Goal: Information Seeking & Learning: Learn about a topic

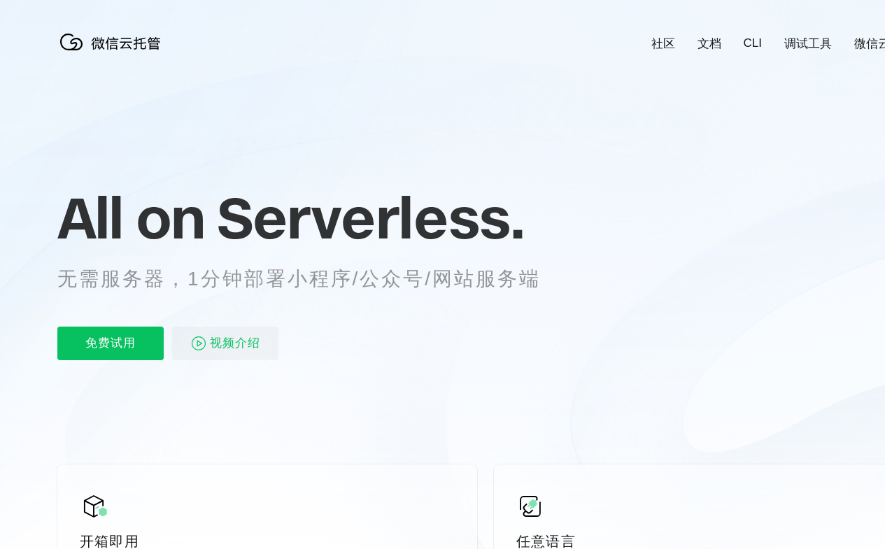
scroll to position [0, 2488]
click at [442, 280] on div "All on Serverless. 无需服务器，1分钟部署小程序/公众号/网站服务端 免费试用 视频介绍" at bounding box center [316, 273] width 518 height 203
click at [448, 280] on div "All on Serverless. 无需服务器，1分钟部署小程序/公众号/网站服务端 免费试用 视频介绍" at bounding box center [316, 273] width 518 height 203
click at [663, 36] on link "社区" at bounding box center [663, 44] width 24 height 16
click at [709, 36] on link "文档" at bounding box center [710, 44] width 24 height 16
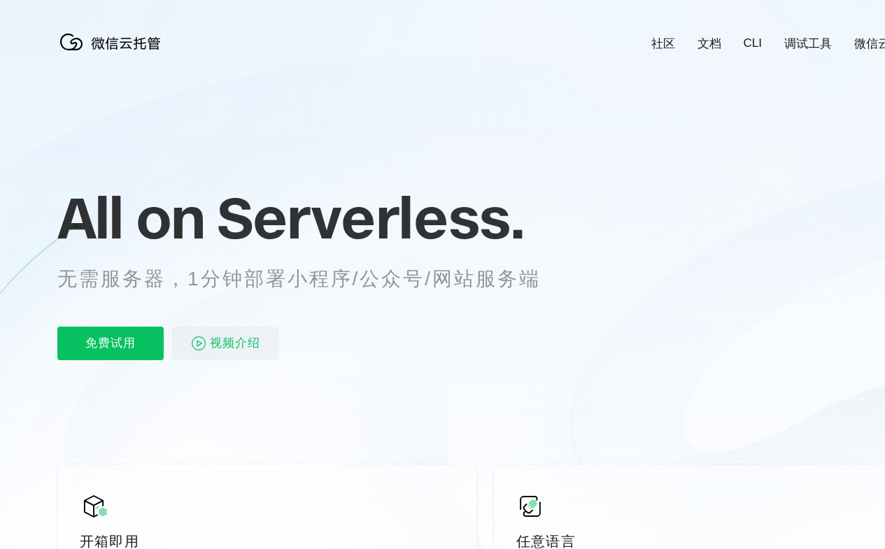
click at [752, 36] on link "CLI" at bounding box center [753, 43] width 18 height 14
click at [808, 36] on link "调试工具" at bounding box center [808, 44] width 48 height 16
click at [855, 36] on link "微信云开发" at bounding box center [883, 44] width 59 height 16
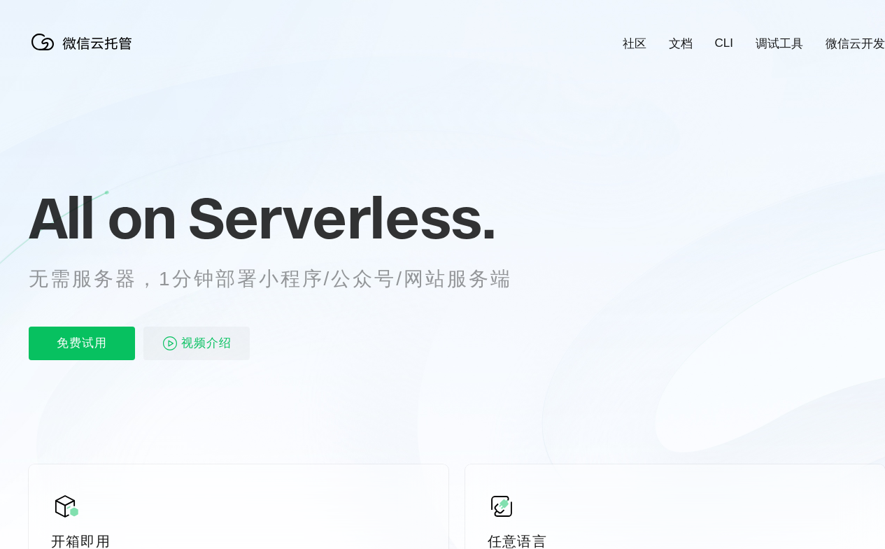
click at [288, 330] on div "免费试用 视频介绍" at bounding box center [288, 344] width 518 height 34
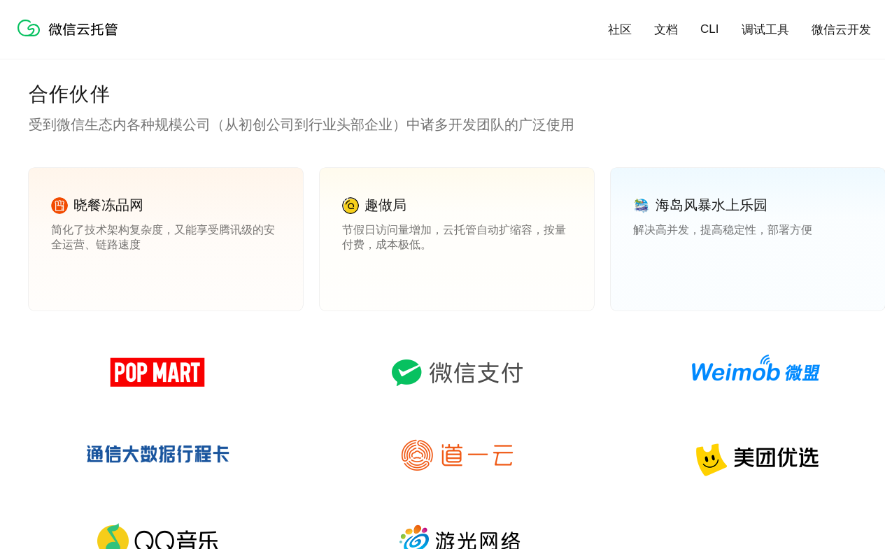
click at [362, 275] on link "查看案例" at bounding box center [361, 275] width 39 height 13
click at [653, 275] on link "查看案例" at bounding box center [652, 275] width 39 height 13
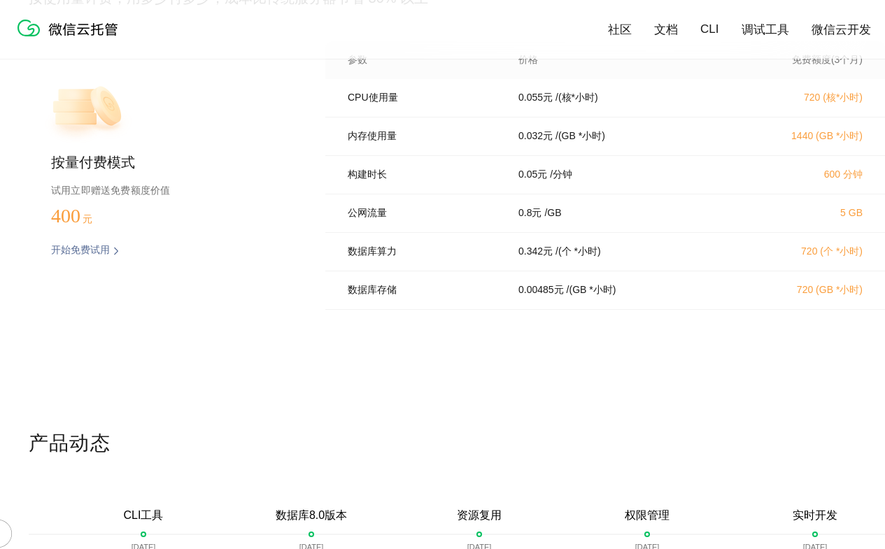
click at [43, 525] on div at bounding box center [43, 540] width 28 height 31
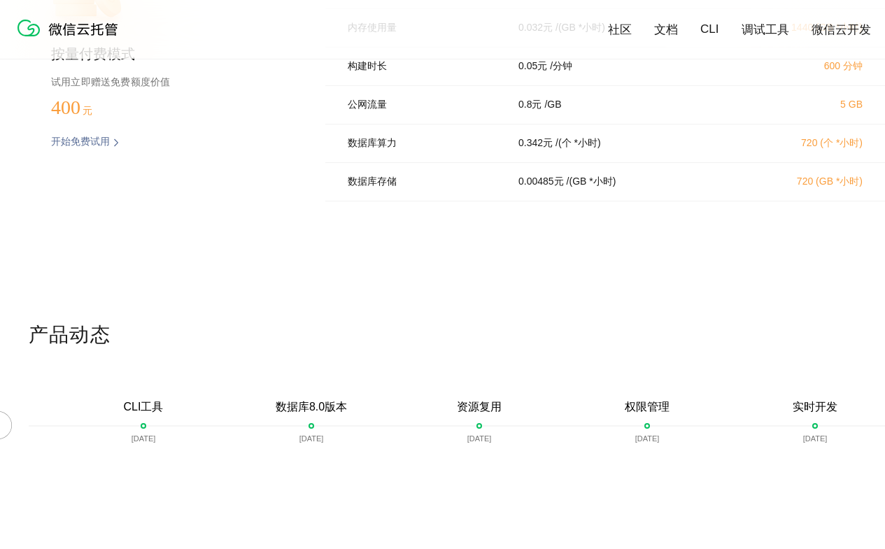
click at [871, 417] on div at bounding box center [871, 432] width 28 height 31
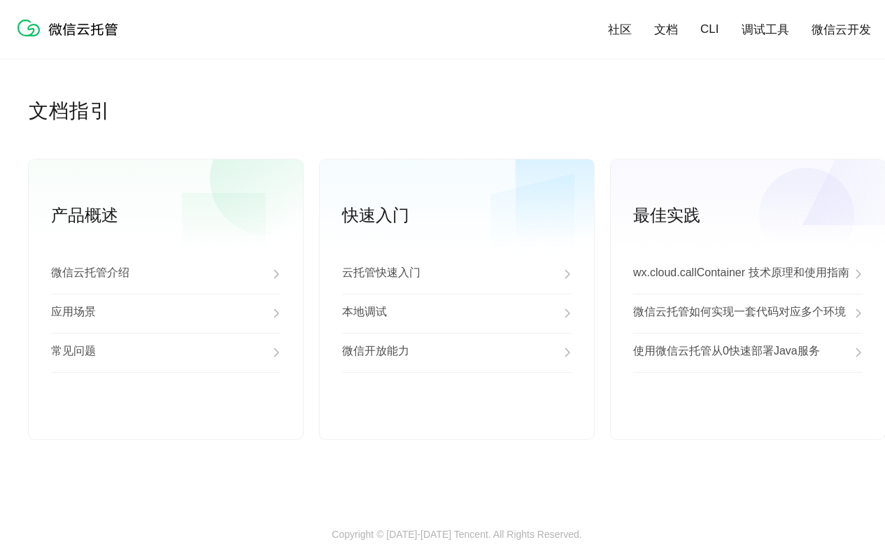
click at [166, 314] on div "应用场景" at bounding box center [165, 313] width 229 height 39
click at [166, 353] on div "常见问题" at bounding box center [165, 352] width 229 height 39
click at [166, 416] on link "查看更多" at bounding box center [165, 416] width 229 height 13
click at [457, 275] on div "云托管快速入门" at bounding box center [456, 274] width 229 height 39
click at [457, 314] on div "本地调试" at bounding box center [456, 313] width 229 height 39
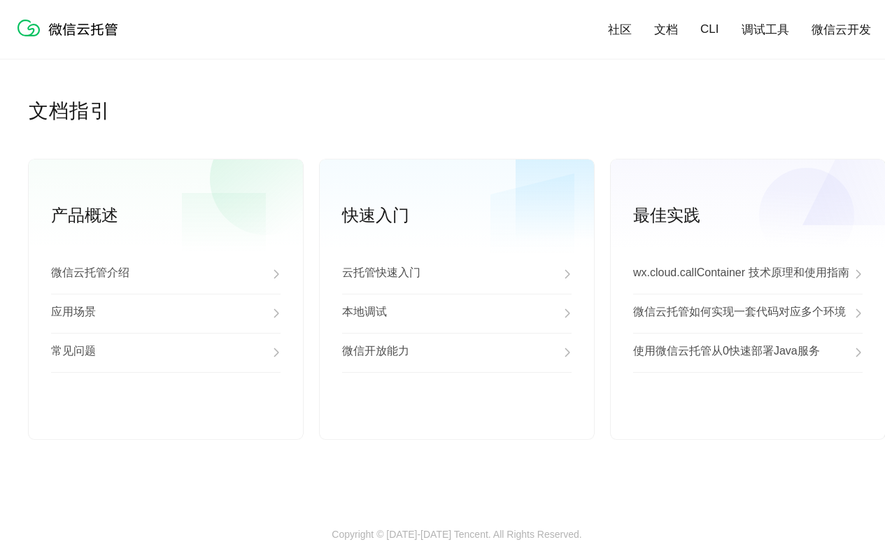
click at [457, 353] on div "微信开放能力" at bounding box center [456, 352] width 229 height 39
click at [457, 416] on link "查看更多" at bounding box center [456, 416] width 229 height 13
